Goal: Task Accomplishment & Management: Manage account settings

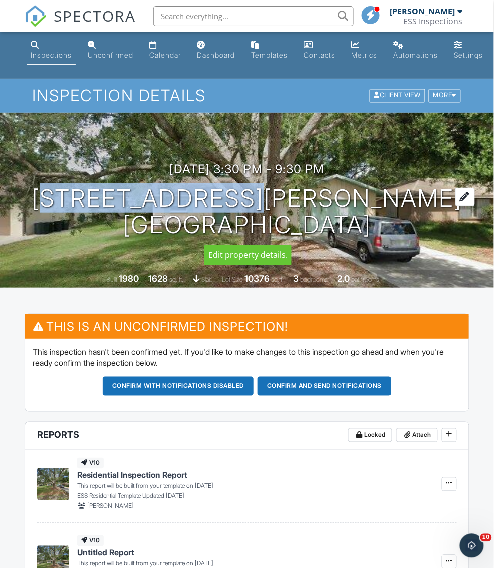
drag, startPoint x: 121, startPoint y: 200, endPoint x: 350, endPoint y: 204, distance: 229.4
click at [350, 204] on div "[DATE] 3:30 pm - 9:30 pm [STREET_ADDRESS][PERSON_NAME] [GEOGRAPHIC_DATA], [GEOG…" at bounding box center [247, 200] width 494 height 76
copy h1 "[STREET_ADDRESS][PERSON_NAME]"
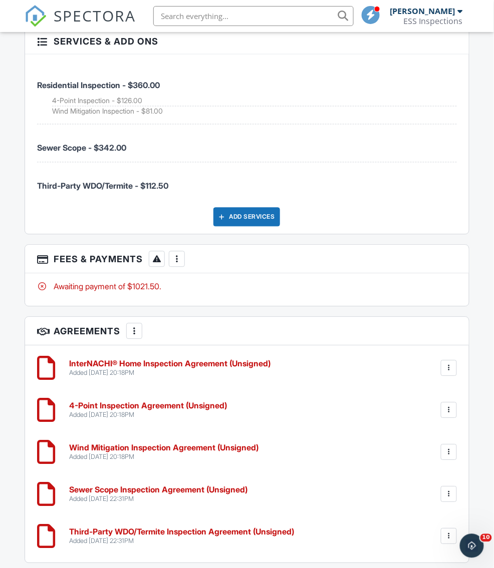
scroll to position [1785, 0]
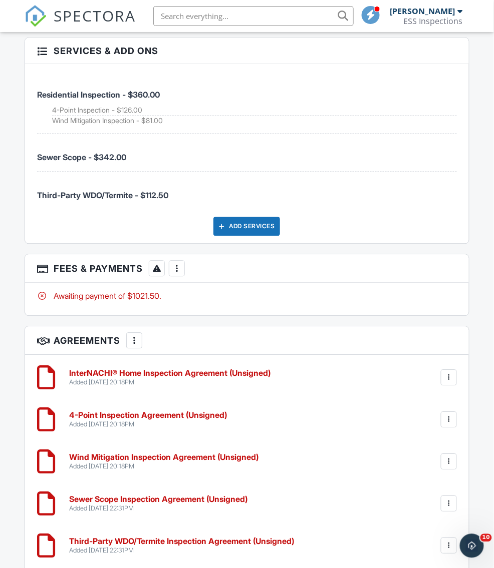
click at [175, 264] on div at bounding box center [177, 269] width 10 height 10
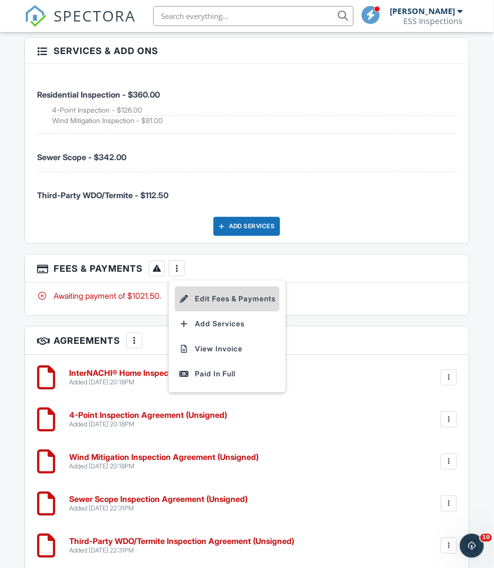
click at [235, 294] on li "Edit Fees & Payments" at bounding box center [227, 299] width 105 height 25
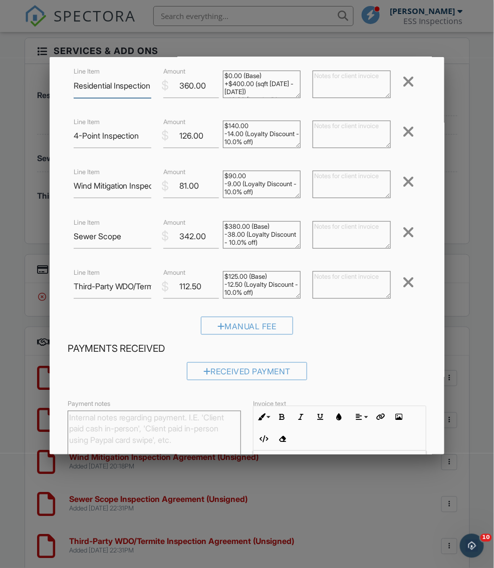
scroll to position [181, 0]
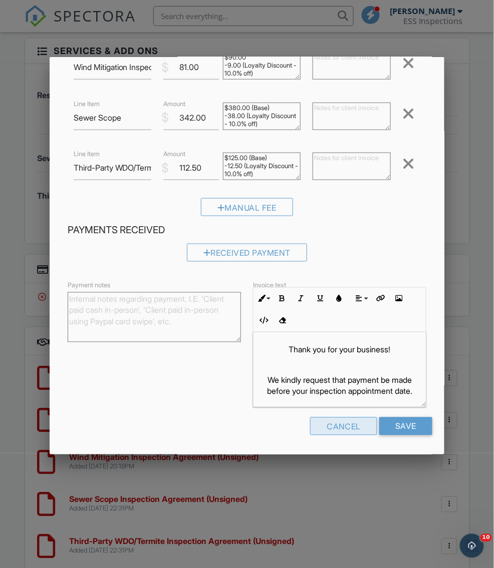
click at [334, 427] on div "Cancel" at bounding box center [343, 427] width 67 height 18
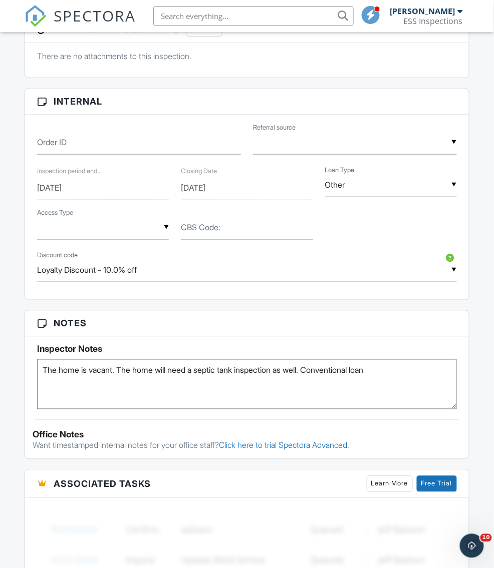
scroll to position [788, 0]
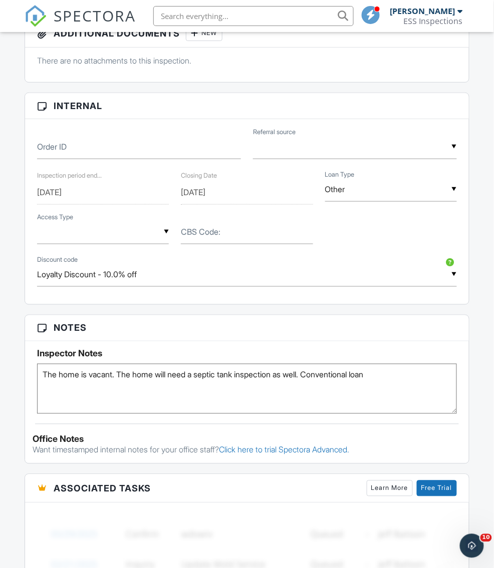
click at [285, 262] on input "Loyalty Discount - 10.0% off" at bounding box center [246, 274] width 419 height 25
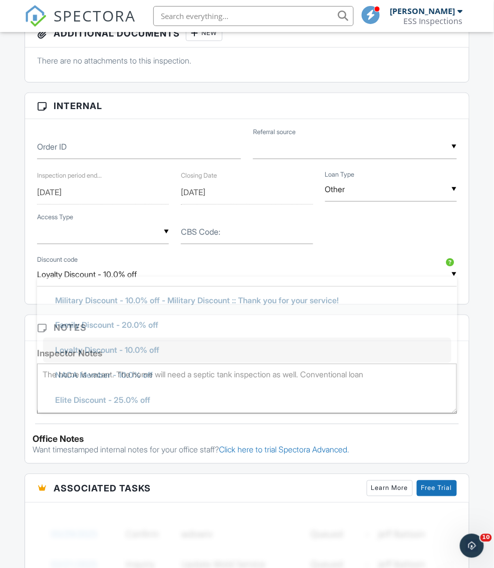
scroll to position [0, 0]
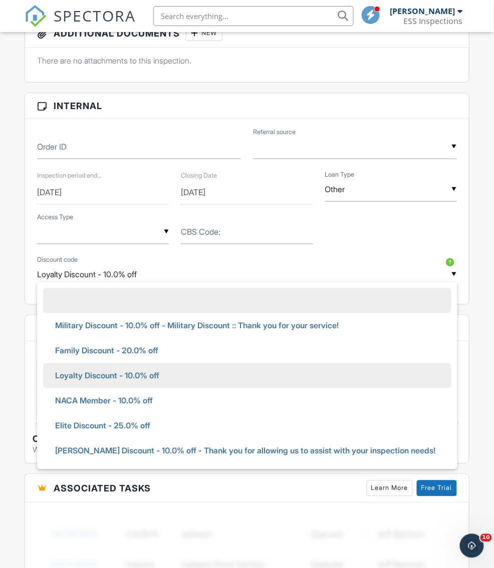
click at [213, 305] on li at bounding box center [247, 300] width 408 height 25
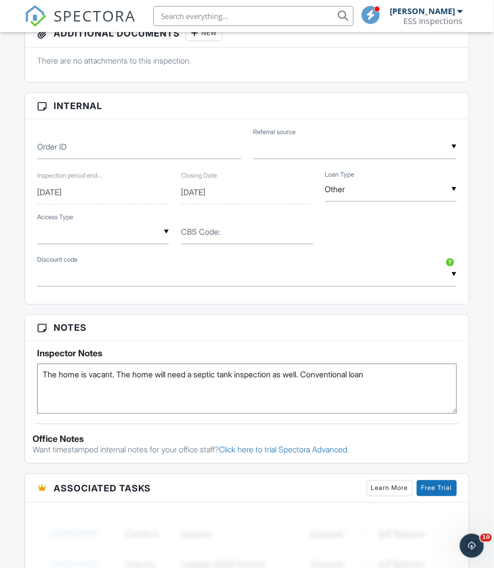
click at [3, 318] on div "Inspections Unconfirmed Calendar Dashboard Templates Contacts Metrics Automatio…" at bounding box center [247, 526] width 494 height 2565
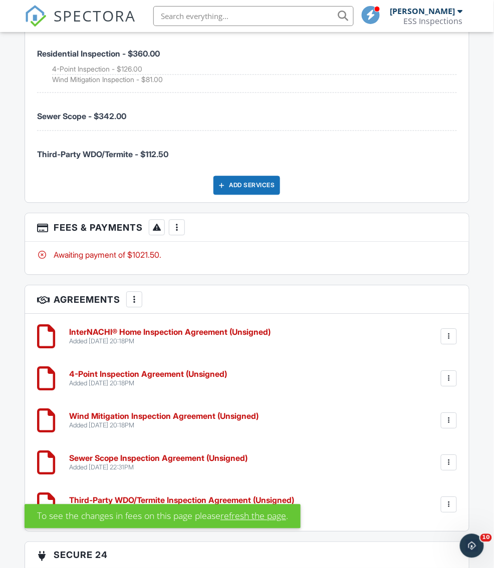
scroll to position [1799, 0]
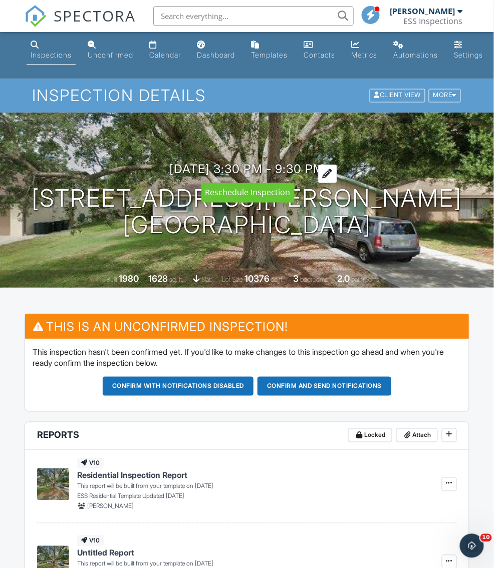
click at [337, 171] on div at bounding box center [327, 174] width 19 height 19
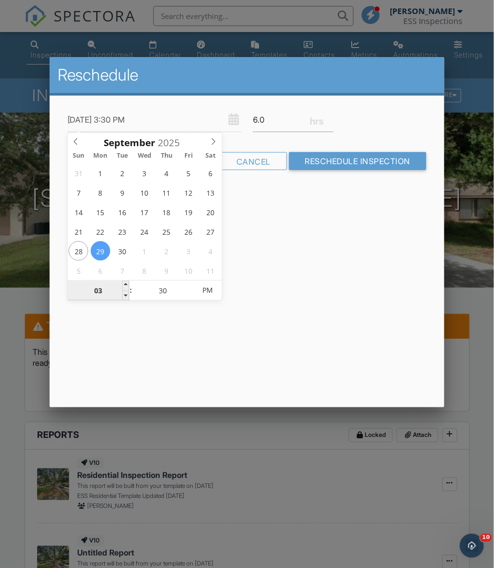
click at [99, 294] on input "03" at bounding box center [99, 291] width 62 height 20
type input "[DATE] 4:30 PM"
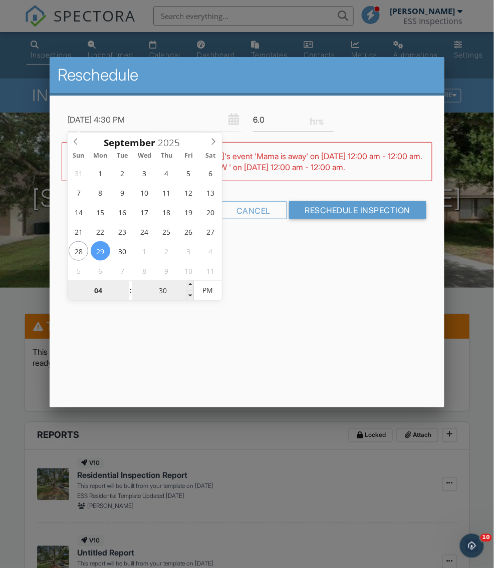
type input "04"
click at [168, 288] on input "30" at bounding box center [163, 291] width 62 height 20
type input "09/29/2025 4:00 PM"
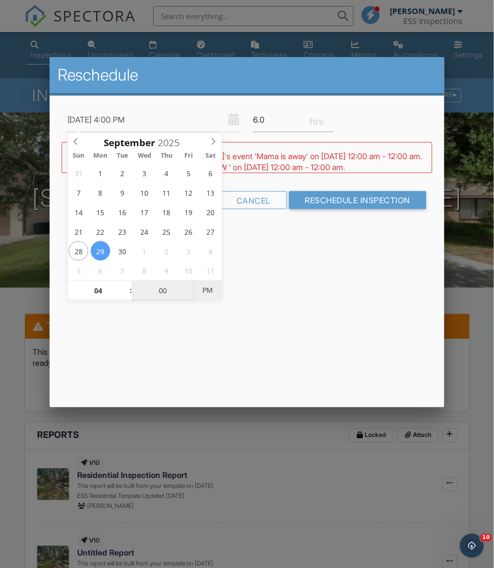
type input "00"
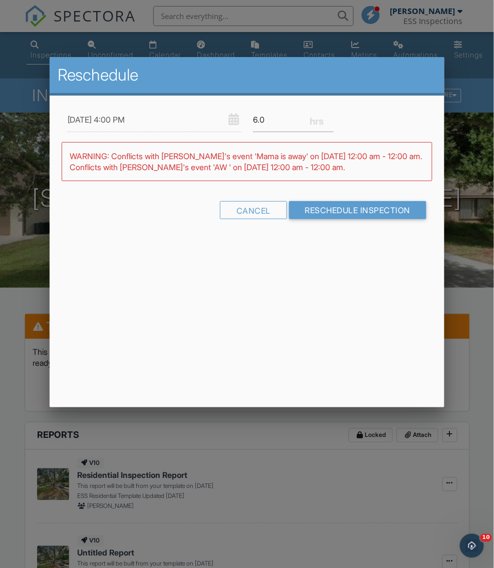
click at [302, 300] on div "Reschedule 09/29/2025 4:00 PM 6.0 Warning: this date/time is in the past. WARNI…" at bounding box center [247, 232] width 395 height 351
click at [348, 207] on input "Reschedule Inspection" at bounding box center [358, 210] width 138 height 18
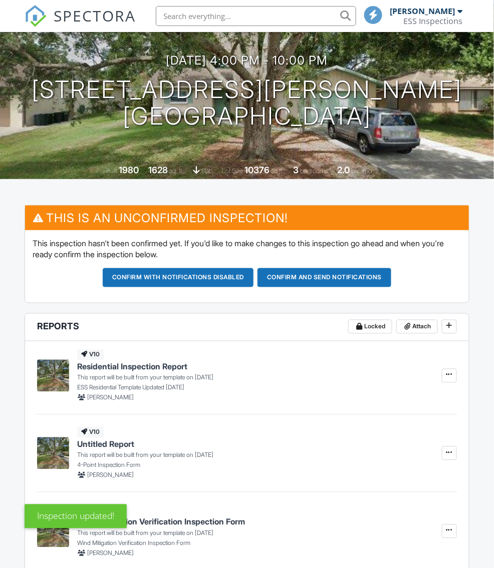
scroll to position [112, 0]
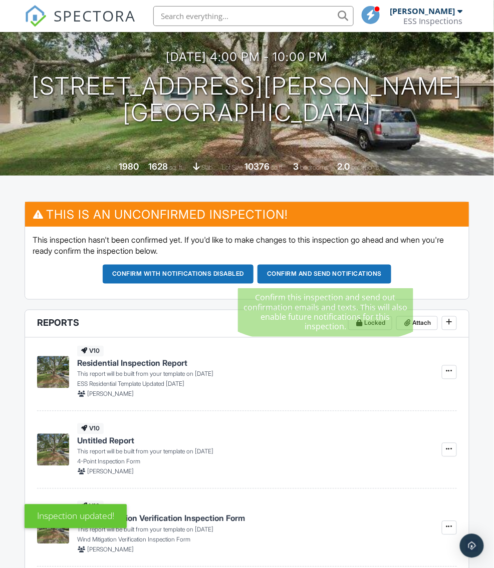
click at [315, 273] on button "Confirm and send notifications" at bounding box center [324, 274] width 134 height 19
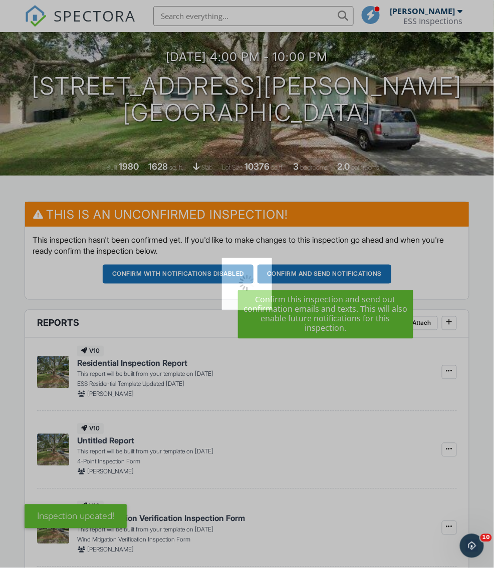
scroll to position [0, 0]
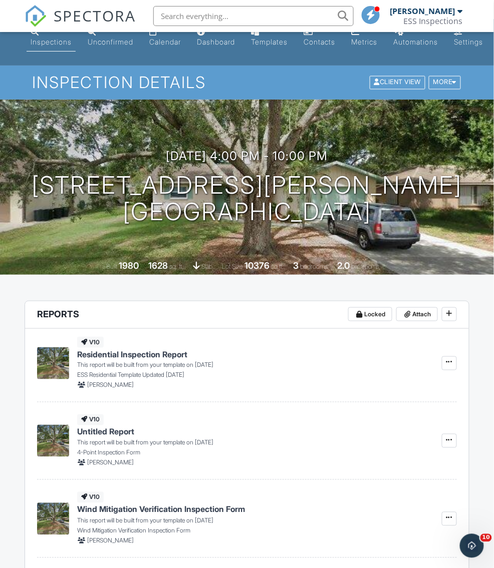
scroll to position [14, 0]
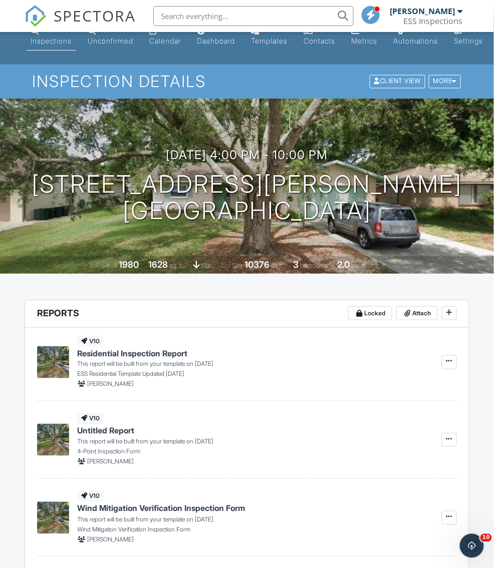
click at [83, 16] on span "SPECTORA" at bounding box center [95, 15] width 82 height 21
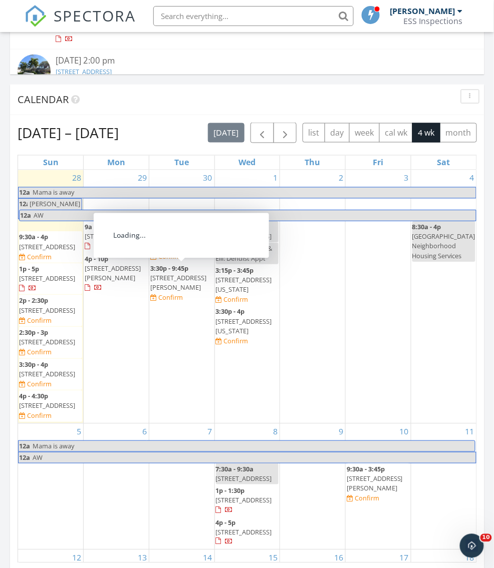
click at [177, 280] on span "6534 Simone Shores Cir, Apollo Beach 33572" at bounding box center [178, 283] width 56 height 19
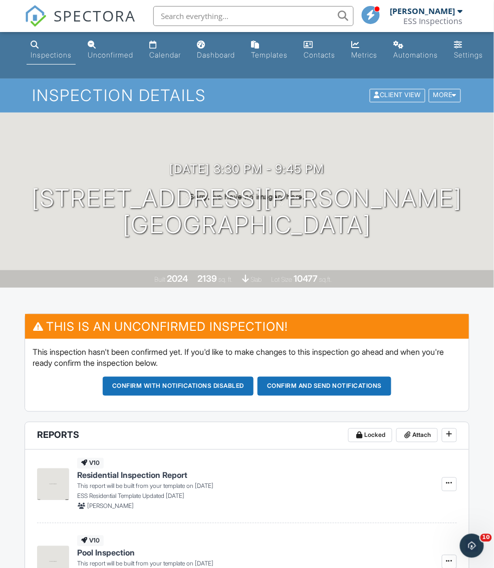
drag, startPoint x: 75, startPoint y: 206, endPoint x: 485, endPoint y: 259, distance: 413.7
click at [485, 259] on div "09/30/2025 3:30 pm - 9:45 pm 6534 Simone Shores Cir Apollo Beach, FL 33572 Buil…" at bounding box center [247, 200] width 494 height 175
copy h1 "6534 Simone Shores Cir Apollo Beach, FL 33572"
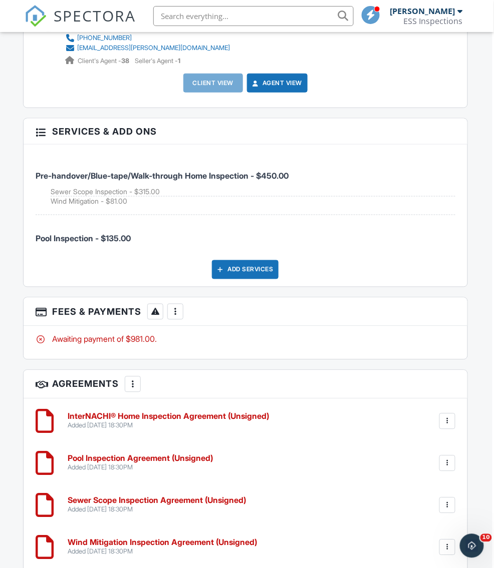
scroll to position [1644, 2]
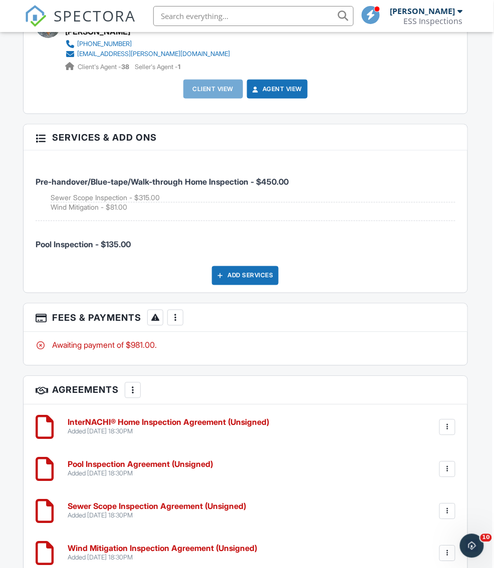
click at [234, 268] on div "Add Services" at bounding box center [245, 275] width 67 height 19
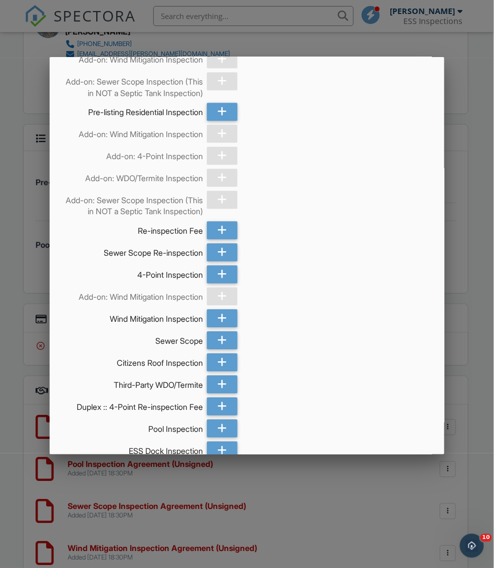
scroll to position [397, 0]
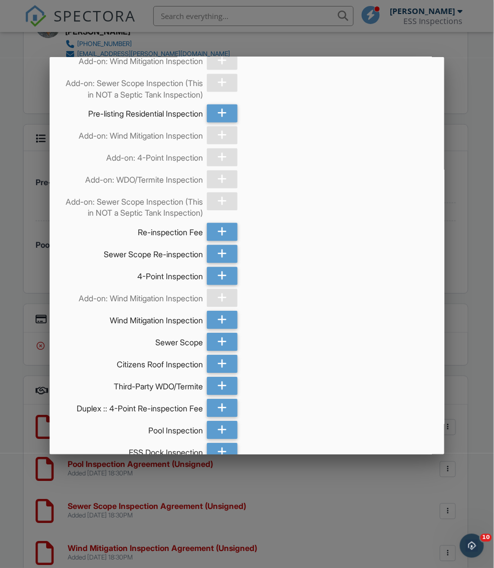
click at [222, 189] on div at bounding box center [222, 180] width 31 height 18
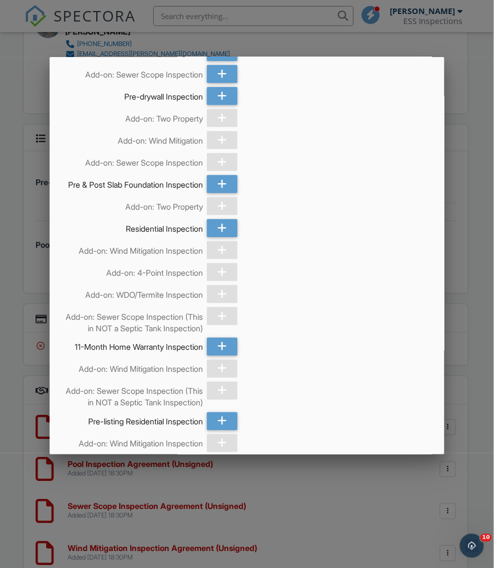
scroll to position [90, 0]
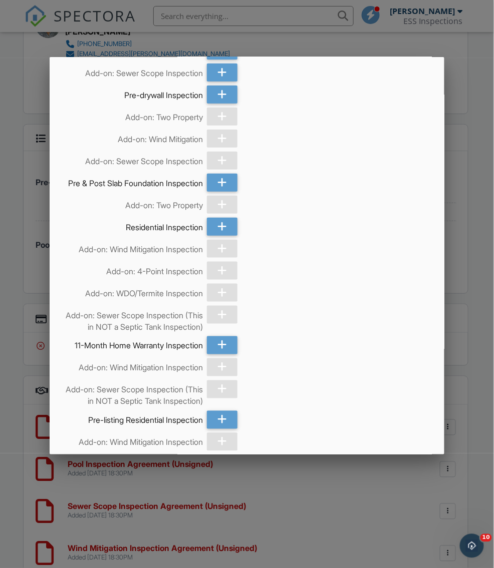
click at [222, 295] on div at bounding box center [222, 293] width 31 height 18
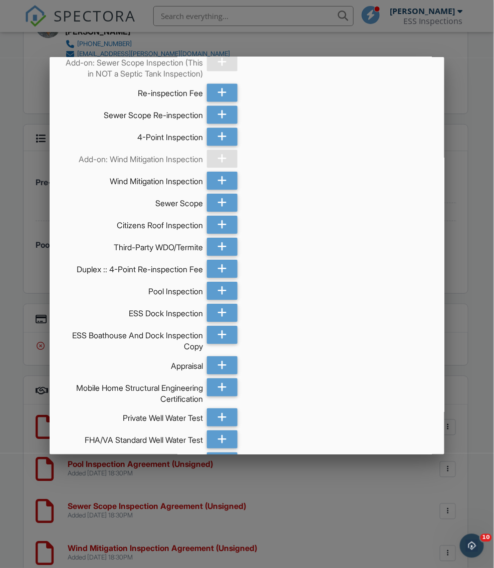
scroll to position [537, 0]
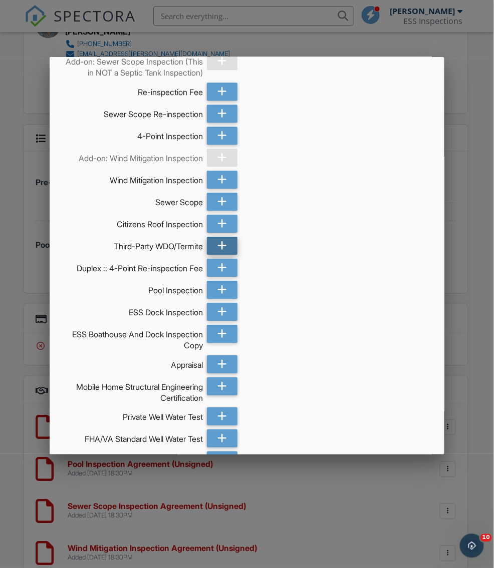
click at [226, 255] on icon at bounding box center [222, 246] width 10 height 18
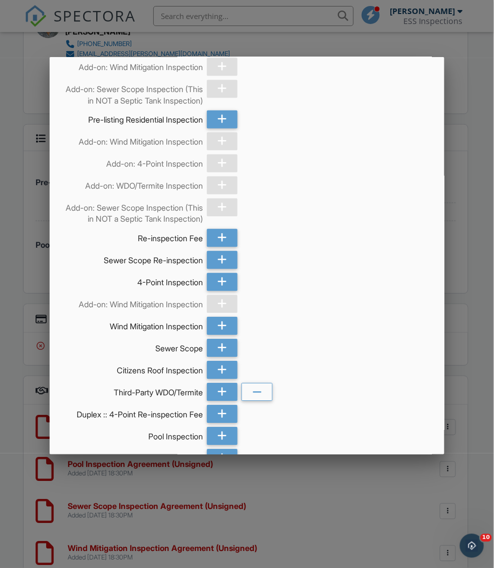
scroll to position [712, 0]
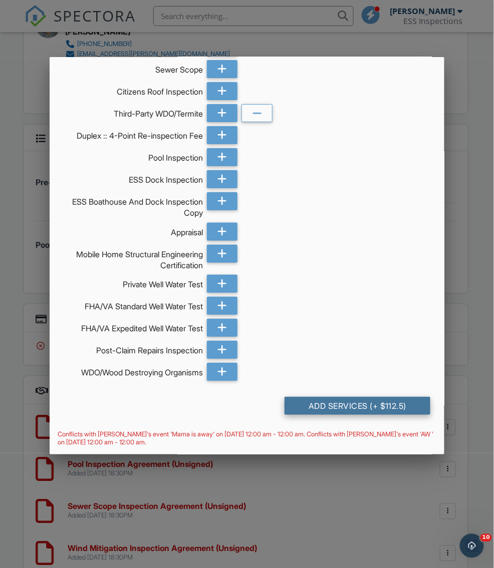
click at [325, 399] on div "Add Services (+ $112.5)" at bounding box center [357, 406] width 146 height 18
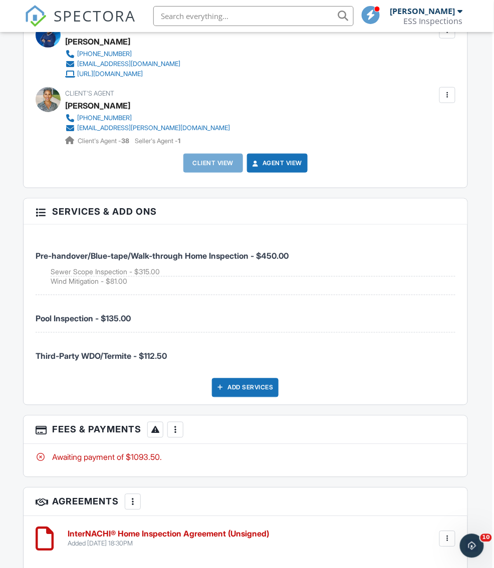
scroll to position [1571, 2]
